Goal: Information Seeking & Learning: Understand process/instructions

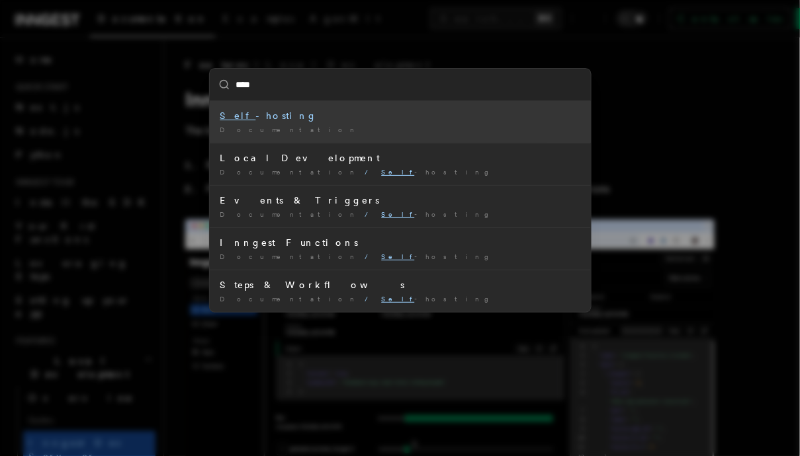
type input "****"
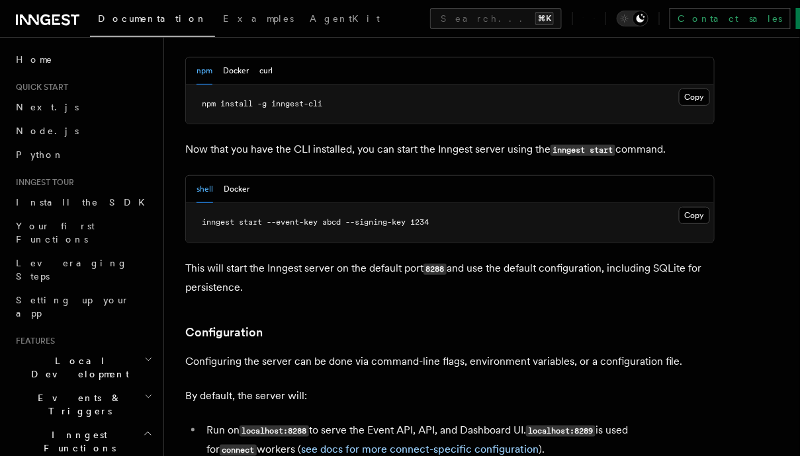
scroll to position [1375, 0]
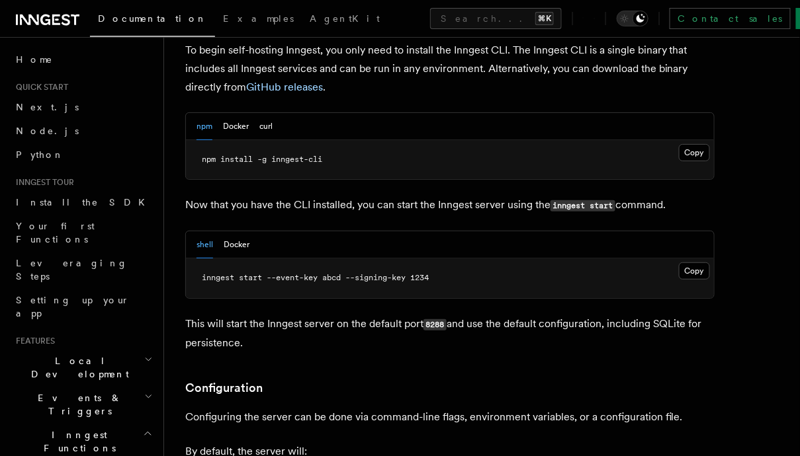
click at [249, 231] on div "shell Docker" at bounding box center [450, 244] width 528 height 27
click at [237, 231] on button "Docker" at bounding box center [237, 244] width 26 height 27
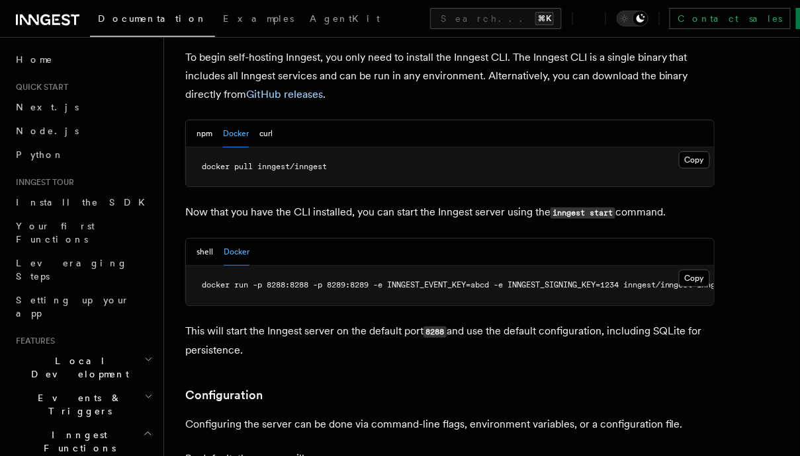
scroll to position [1368, 0]
click at [198, 120] on button "npm" at bounding box center [204, 133] width 16 height 27
click at [264, 120] on button "curl" at bounding box center [265, 133] width 13 height 27
click at [199, 238] on button "shell" at bounding box center [204, 251] width 17 height 27
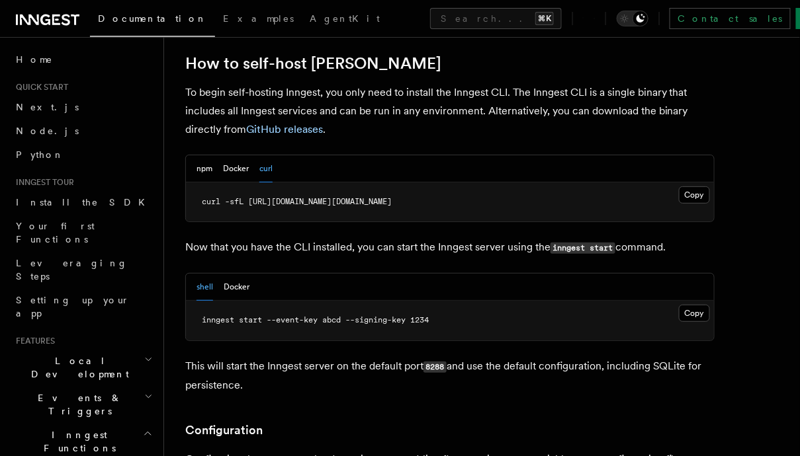
scroll to position [1311, 0]
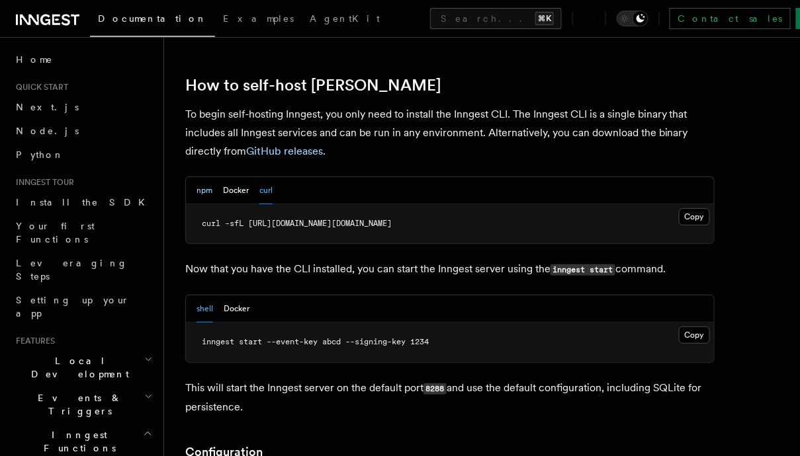
click at [208, 177] on button "npm" at bounding box center [204, 190] width 16 height 27
click at [265, 177] on button "curl" at bounding box center [265, 190] width 13 height 27
click at [203, 177] on button "npm" at bounding box center [204, 190] width 16 height 27
click at [235, 296] on button "Docker" at bounding box center [237, 309] width 26 height 27
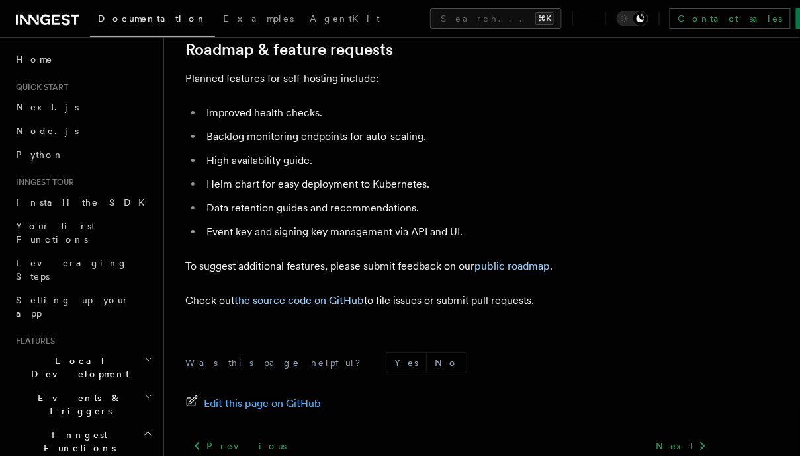
scroll to position [5099, 0]
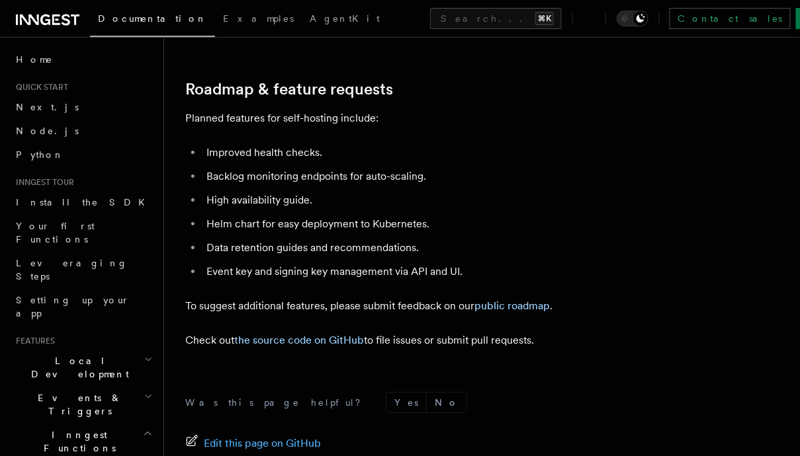
click at [150, 392] on icon "button" at bounding box center [148, 397] width 9 height 11
